Goal: Information Seeking & Learning: Learn about a topic

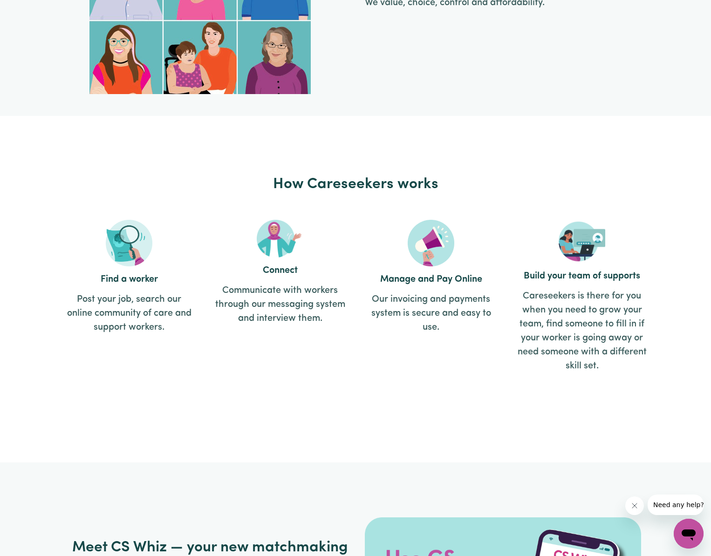
scroll to position [885, 0]
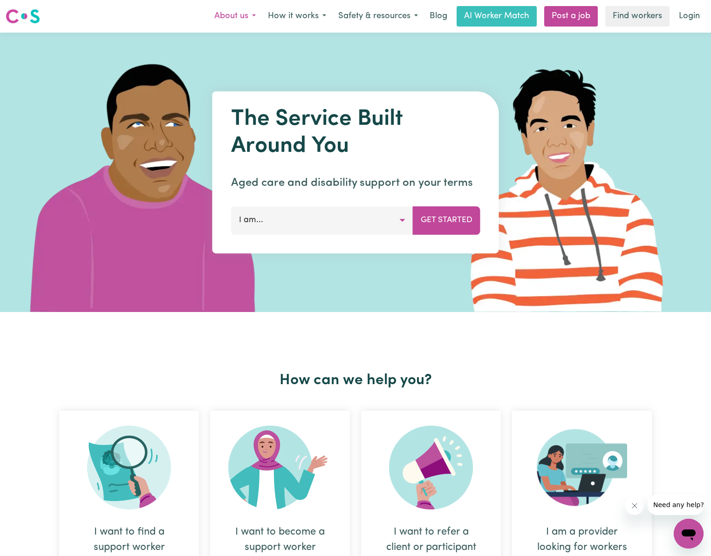
click at [252, 14] on button "About us" at bounding box center [235, 17] width 54 height 20
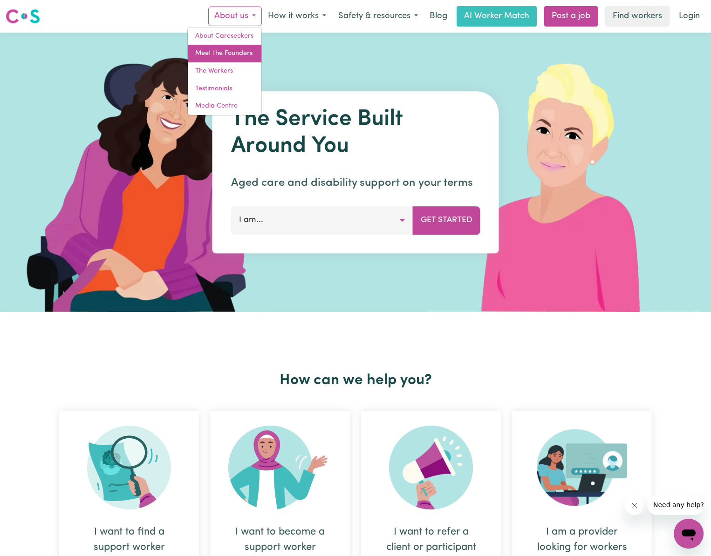
click at [241, 55] on link "Meet the Founders" at bounding box center [225, 54] width 74 height 18
